Goal: Information Seeking & Learning: Learn about a topic

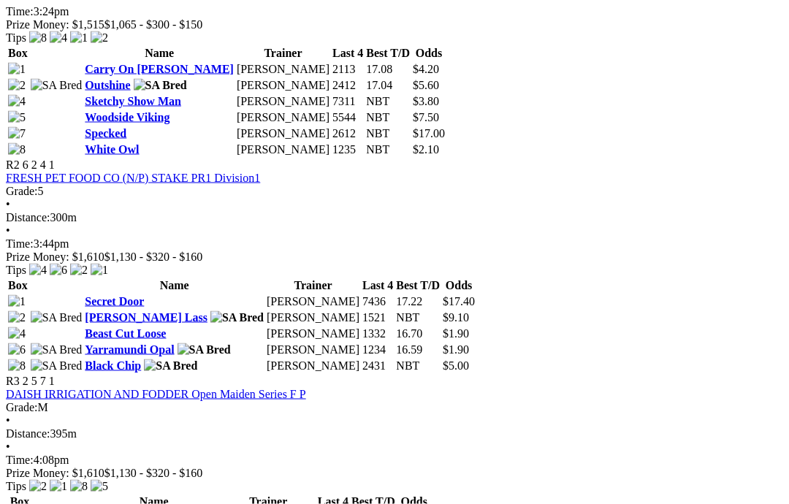
scroll to position [812, 0]
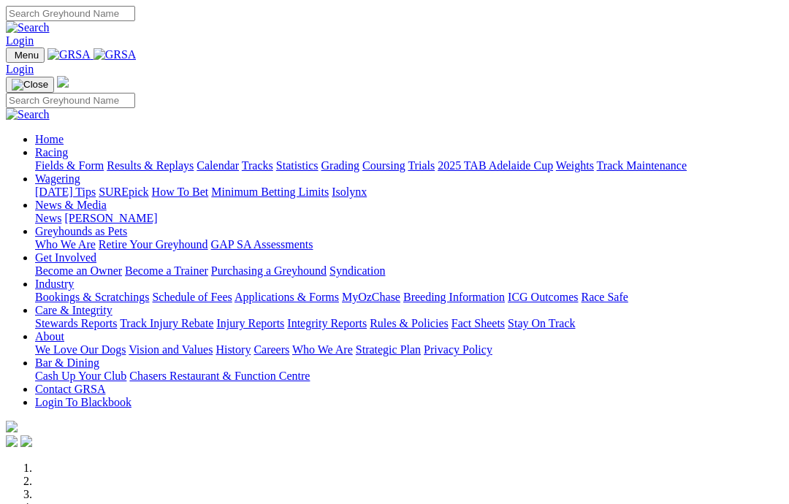
click at [113, 304] on link "Care & Integrity" at bounding box center [73, 310] width 77 height 12
click at [367, 317] on link "Integrity Reports" at bounding box center [327, 323] width 80 height 12
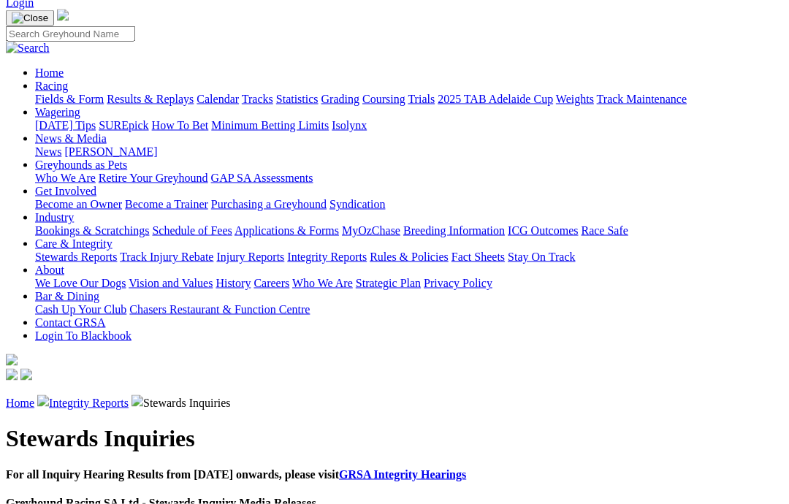
scroll to position [94, 0]
